Goal: Find contact information: Find contact information

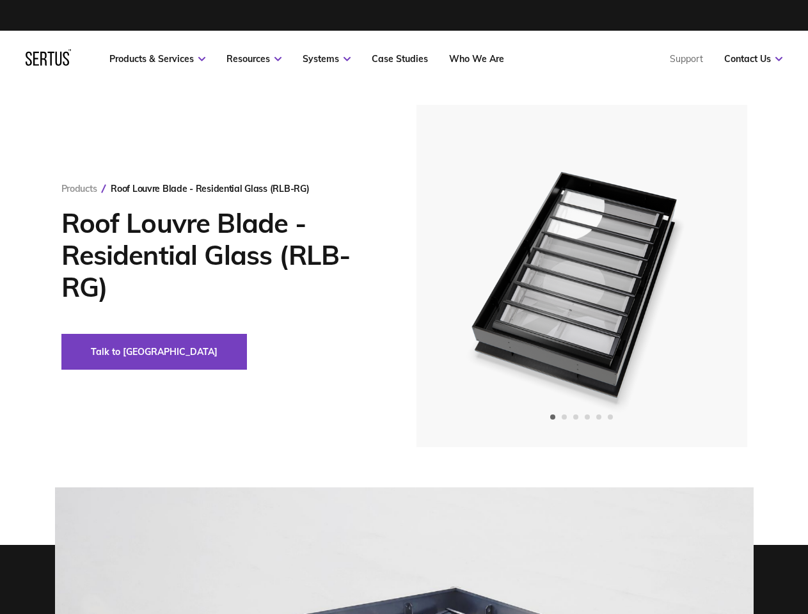
click at [254, 59] on link "Resources" at bounding box center [254, 59] width 55 height 12
click at [326, 59] on link "Systems" at bounding box center [327, 59] width 48 height 12
click at [753, 59] on link "Contact Us" at bounding box center [753, 59] width 58 height 12
click at [210, 189] on div "Roof Louvre Blade - Residential Glass (RLB-RG)" at bounding box center [210, 189] width 198 height 12
click at [111, 352] on button "Talk to [GEOGRAPHIC_DATA]" at bounding box center [154, 352] width 186 height 36
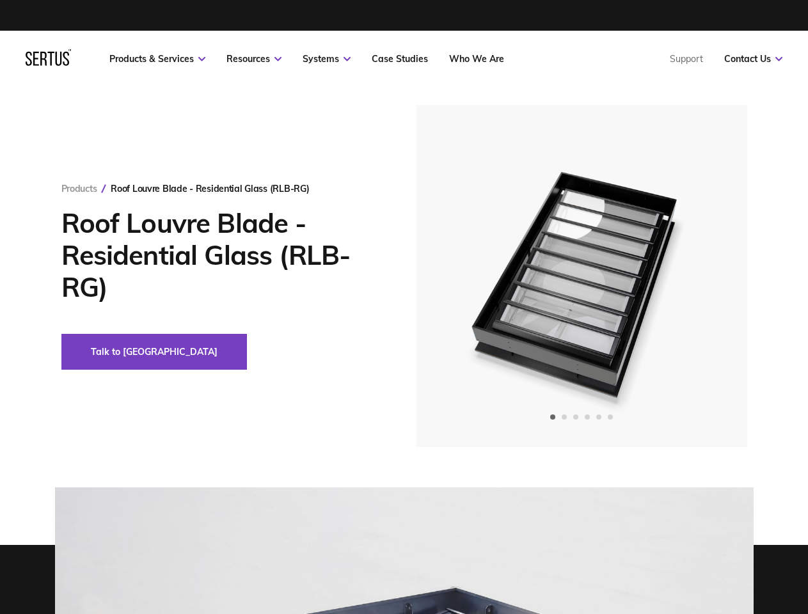
click at [582, 276] on img at bounding box center [581, 276] width 314 height 342
click at [462, 276] on icon "Previous slide" at bounding box center [462, 276] width 7 height 0
click at [702, 276] on icon "Next slide" at bounding box center [700, 276] width 7 height 0
